Goal: Task Accomplishment & Management: Complete application form

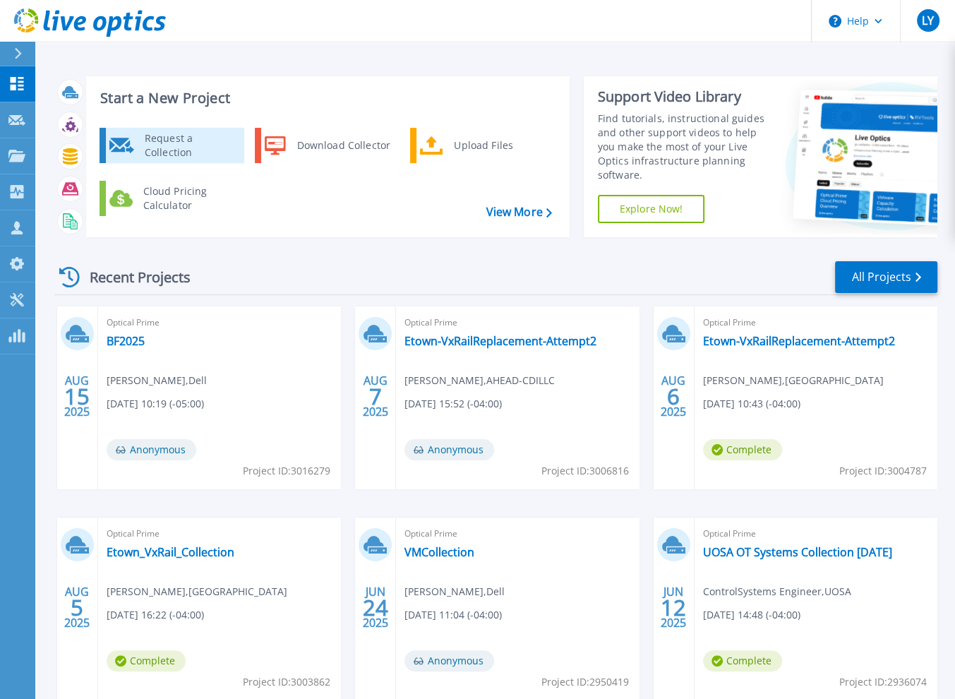
click at [222, 145] on div "Request a Collection" at bounding box center [189, 145] width 103 height 28
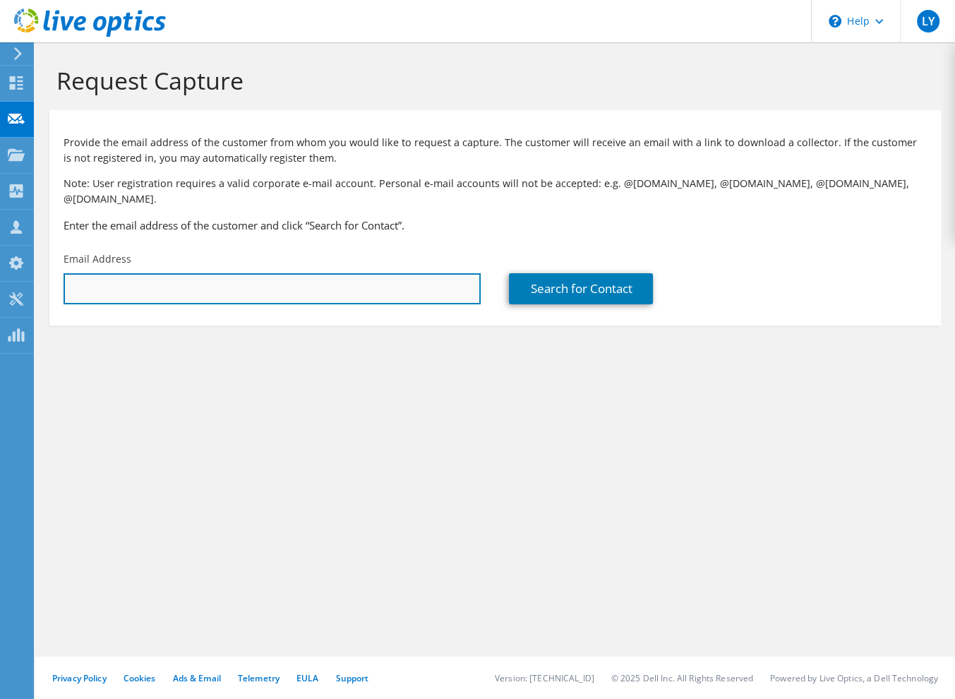
click at [148, 273] on input "text" at bounding box center [272, 288] width 417 height 31
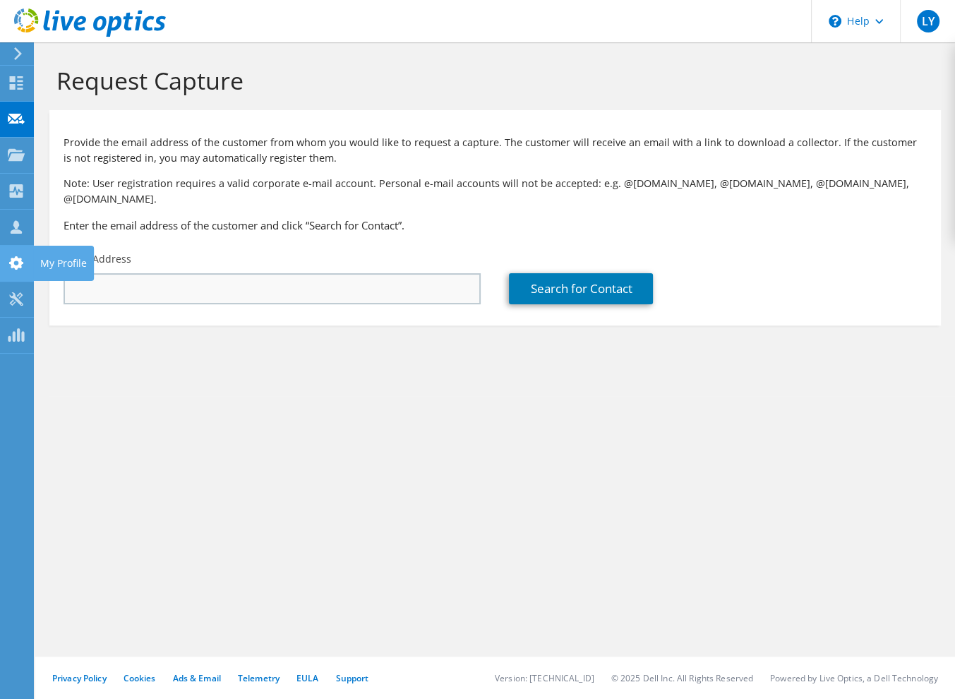
click at [109, 252] on label "Email Address" at bounding box center [98, 259] width 68 height 14
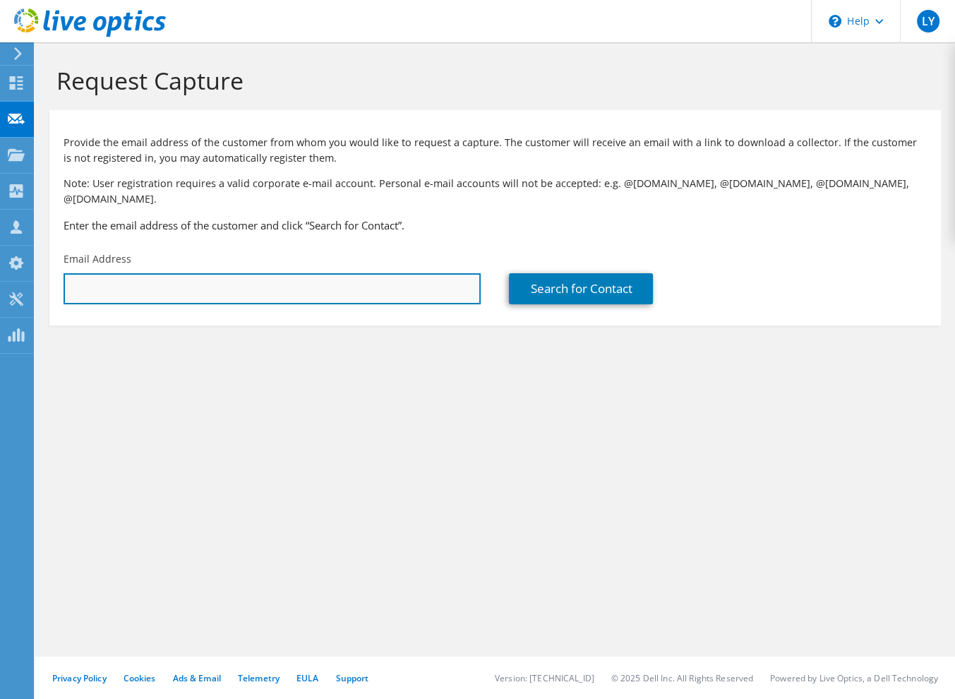
click at [108, 273] on input "text" at bounding box center [272, 288] width 417 height 31
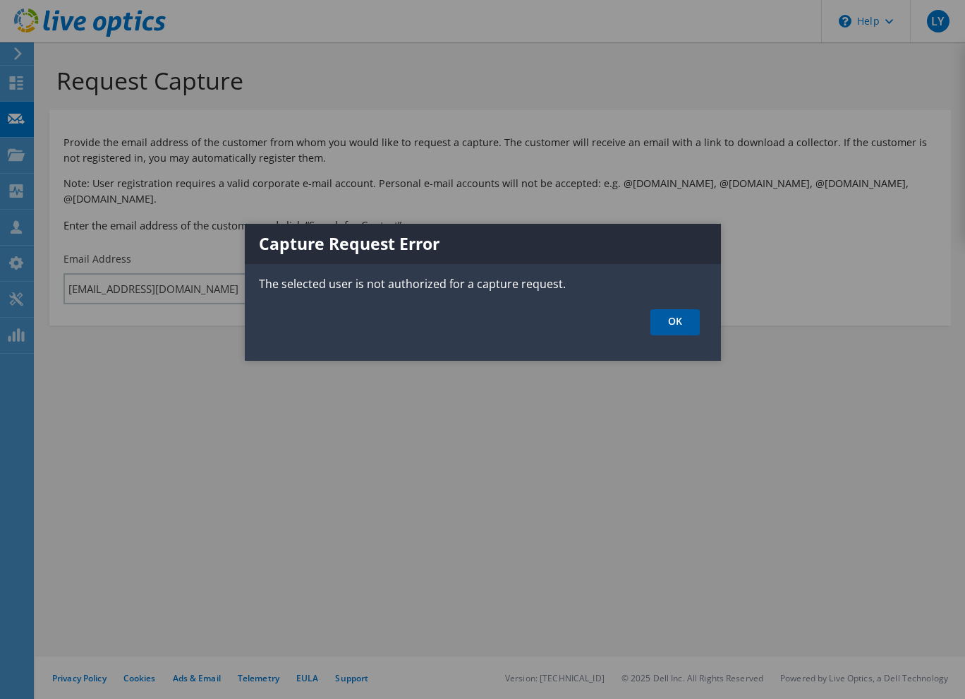
click at [673, 330] on link "OK" at bounding box center [675, 322] width 49 height 26
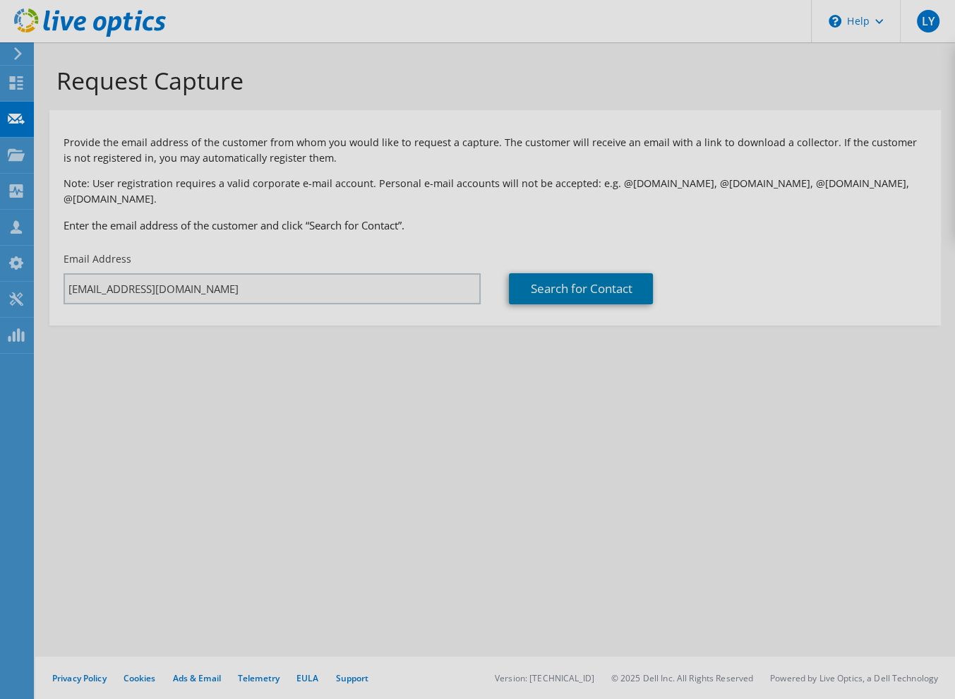
click at [88, 287] on div at bounding box center [477, 349] width 955 height 699
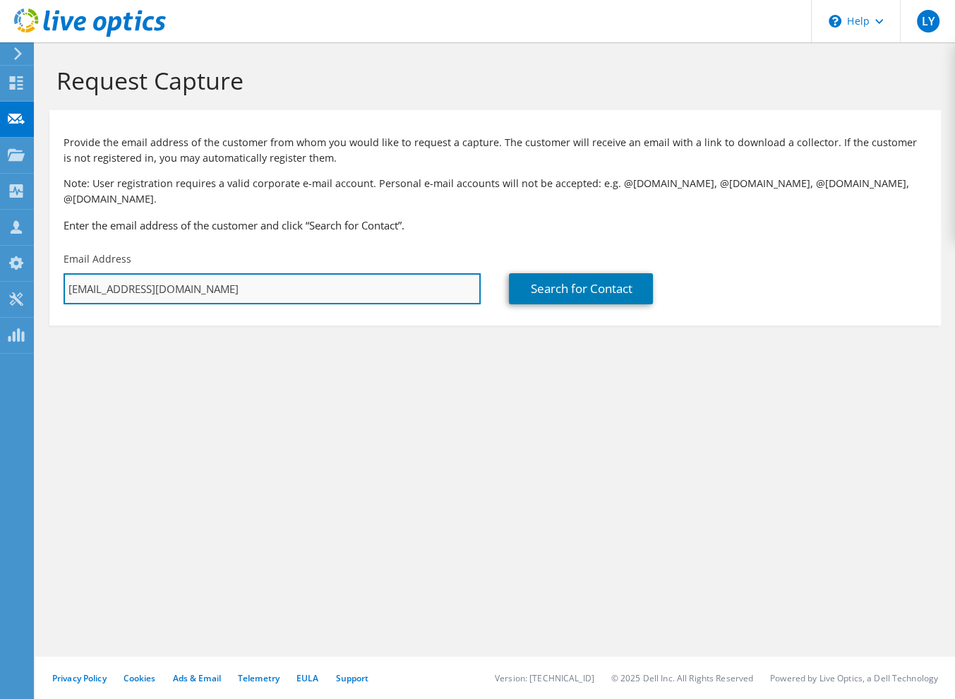
click at [189, 274] on input "[EMAIL_ADDRESS][DOMAIN_NAME]" at bounding box center [272, 288] width 417 height 31
type input "l"
click at [171, 273] on input "text" at bounding box center [272, 288] width 417 height 31
click at [119, 273] on input "text" at bounding box center [272, 288] width 417 height 31
click at [237, 275] on input "text" at bounding box center [272, 288] width 417 height 31
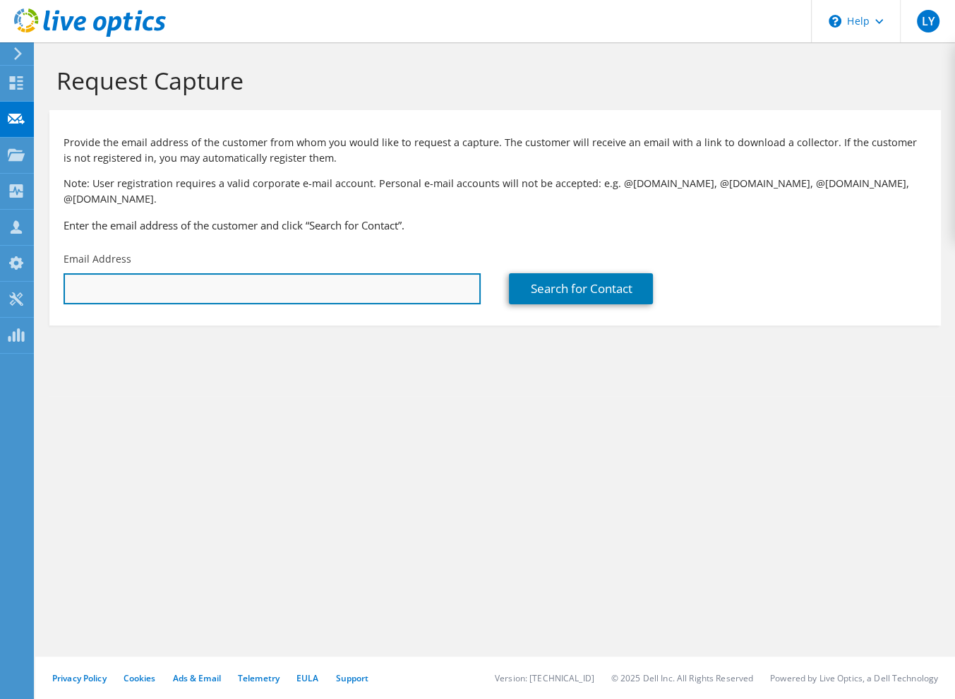
paste input "[EMAIL_ADDRESS][DOMAIN_NAME]"
type input "[EMAIL_ADDRESS][DOMAIN_NAME]"
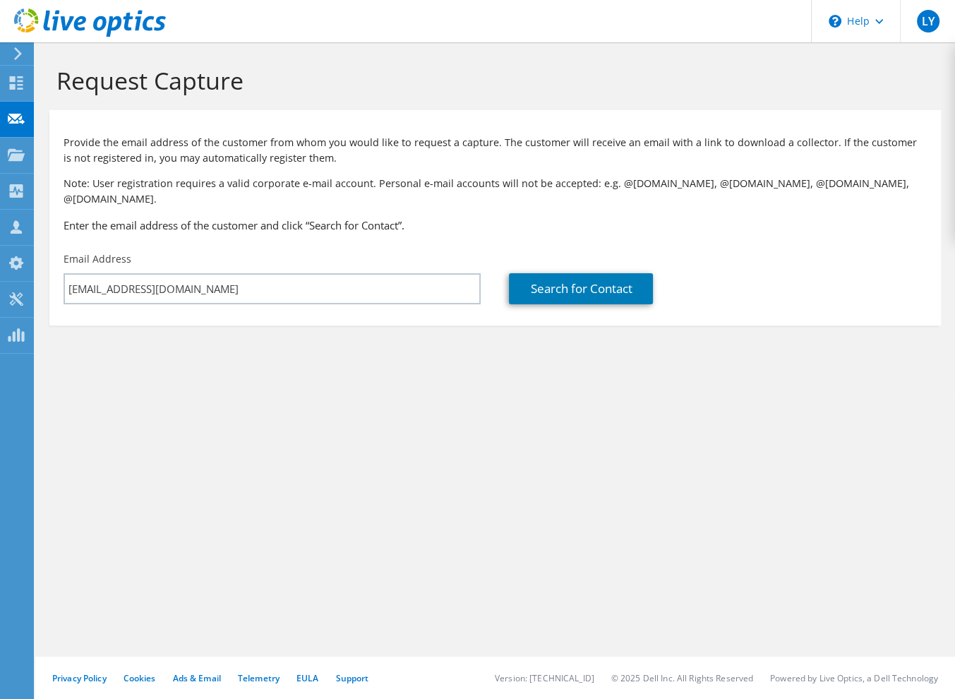
click at [392, 403] on div "Request Capture Provide the email address of the customer from whom you would l…" at bounding box center [495, 370] width 920 height 656
click at [551, 275] on link "Search for Contact" at bounding box center [581, 288] width 144 height 31
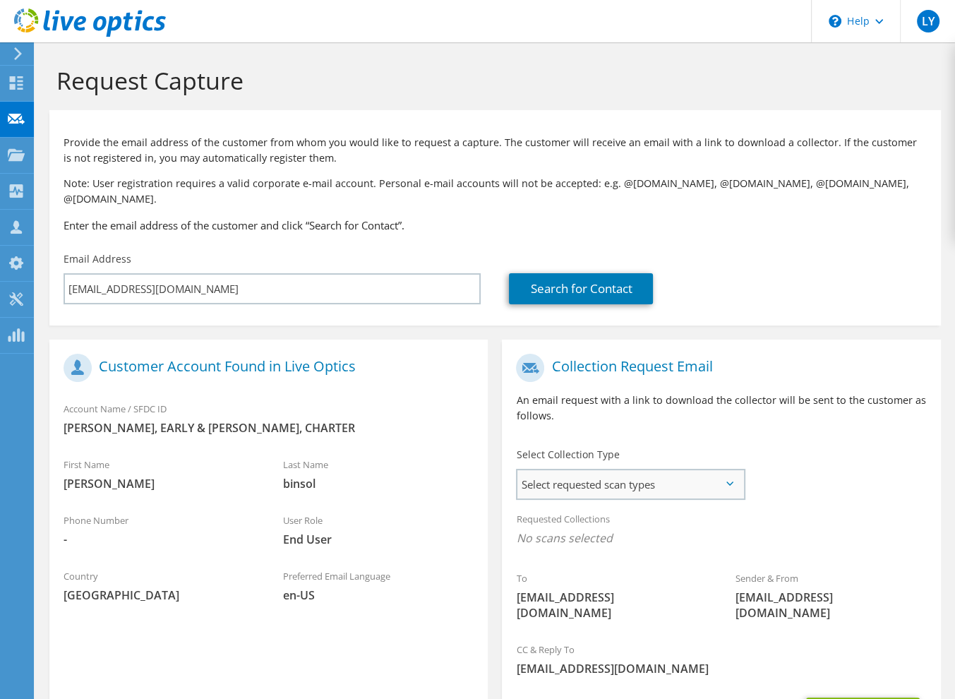
click at [608, 474] on span "Select requested scan types" at bounding box center [629, 484] width 225 height 28
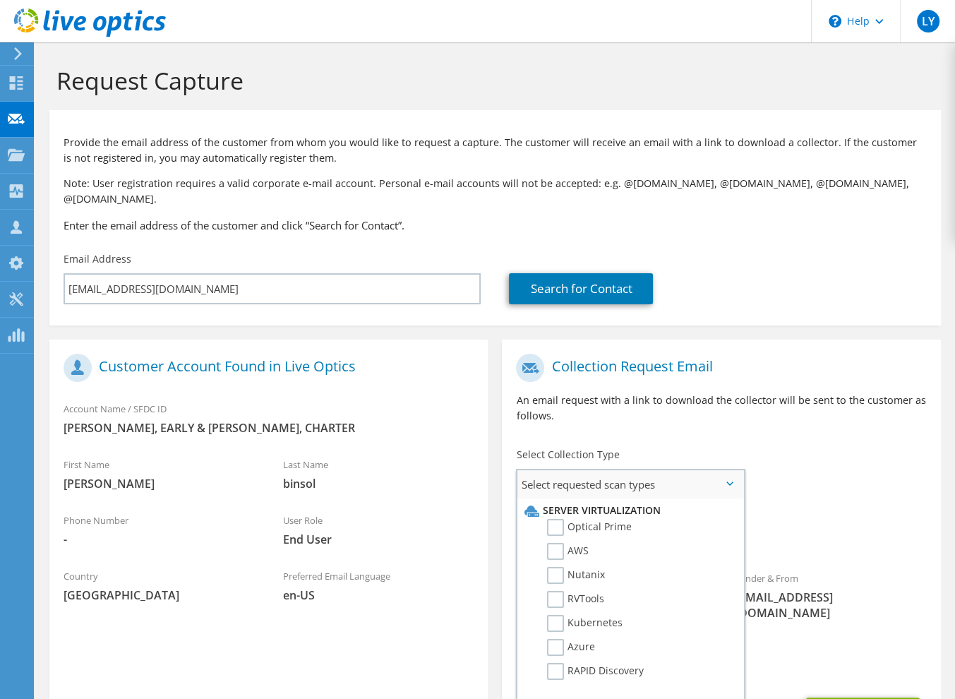
click at [601, 519] on li "Optical Prime" at bounding box center [628, 531] width 215 height 24
click at [553, 519] on label "Optical Prime" at bounding box center [589, 527] width 85 height 17
click at [0, 0] on input "Optical Prime" at bounding box center [0, 0] width 0 height 0
click at [827, 478] on div "To [EMAIL_ADDRESS][DOMAIN_NAME] Sender & From [EMAIL_ADDRESS][DOMAIN_NAME]" at bounding box center [721, 492] width 438 height 292
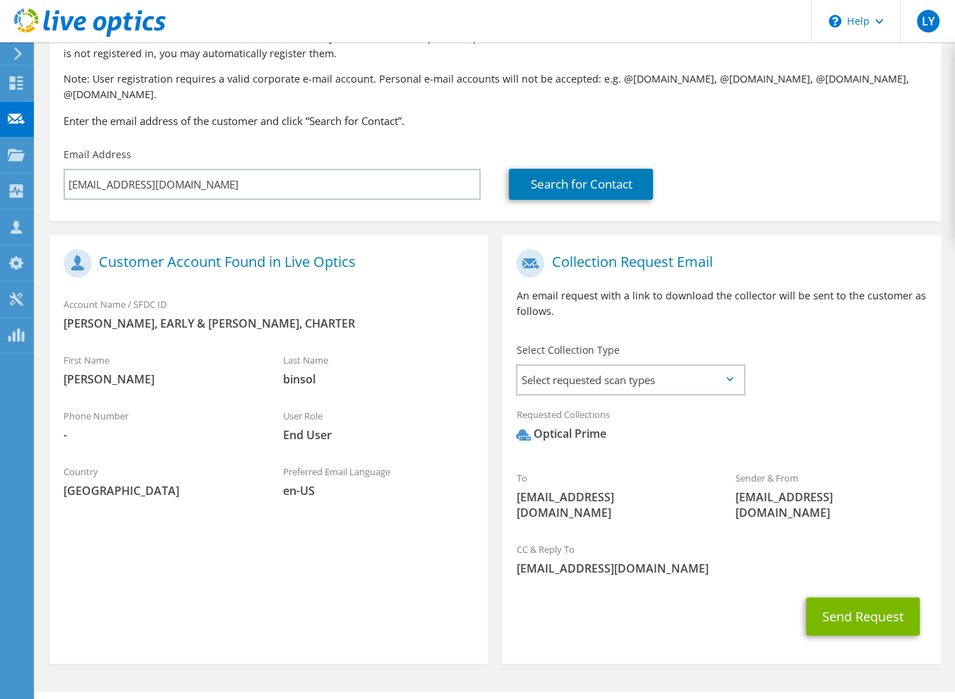
scroll to position [109, 0]
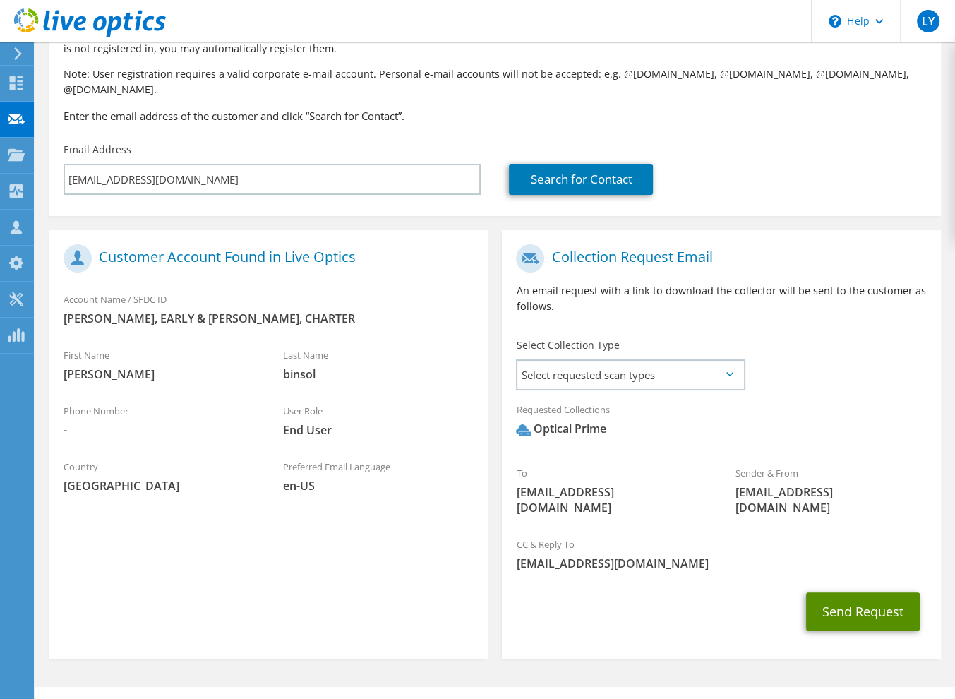
click at [850, 592] on button "Send Request" at bounding box center [863, 611] width 114 height 38
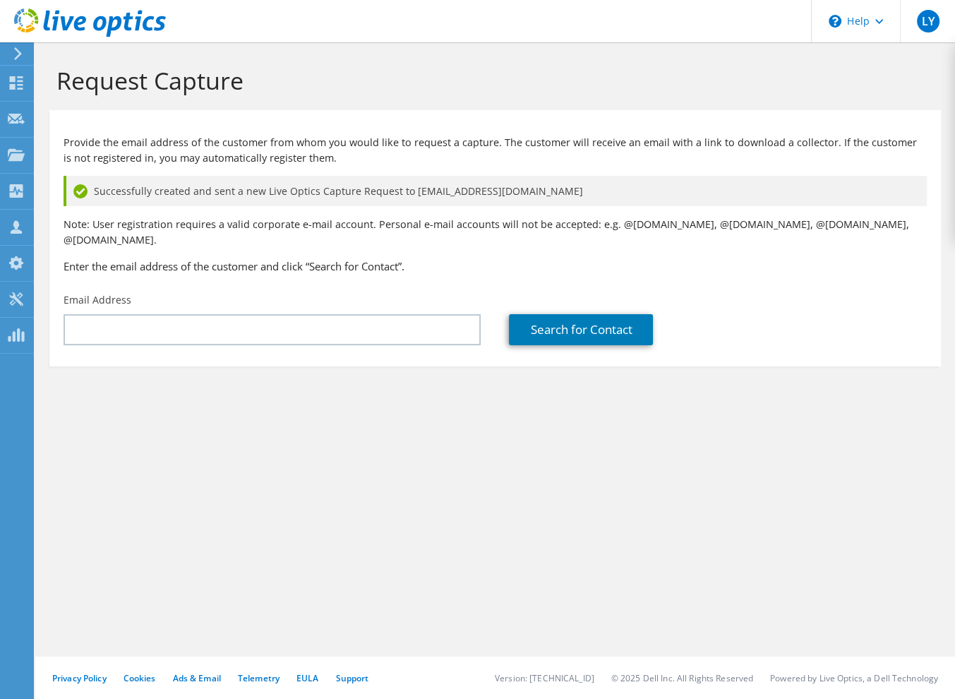
click at [748, 531] on div "Request Capture Provide the email address of the customer from whom you would l…" at bounding box center [495, 370] width 920 height 656
